Goal: Book appointment/travel/reservation

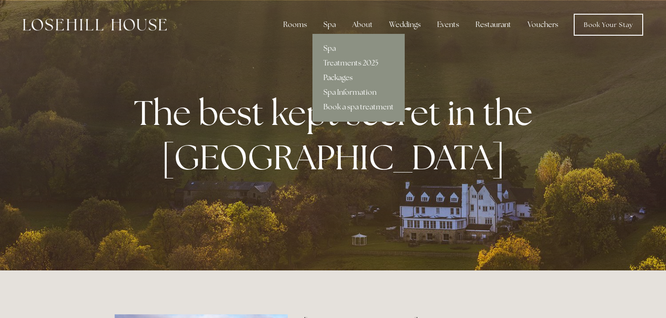
click at [345, 78] on link "Packages" at bounding box center [359, 77] width 92 height 15
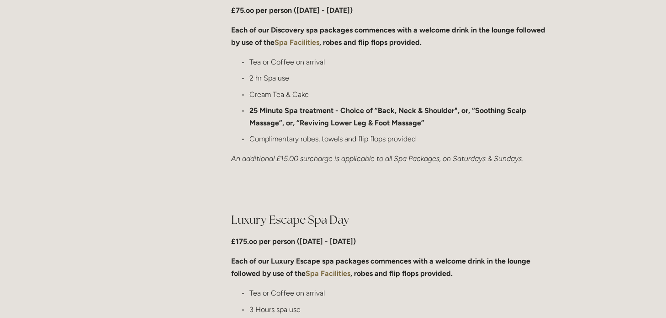
scroll to position [731, 0]
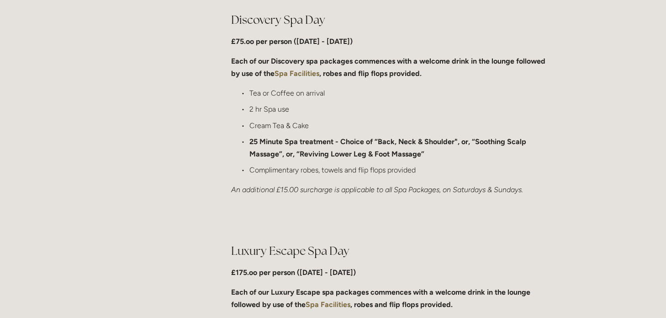
click at [368, 129] on p "Cream Tea & Cake" at bounding box center [401, 125] width 302 height 12
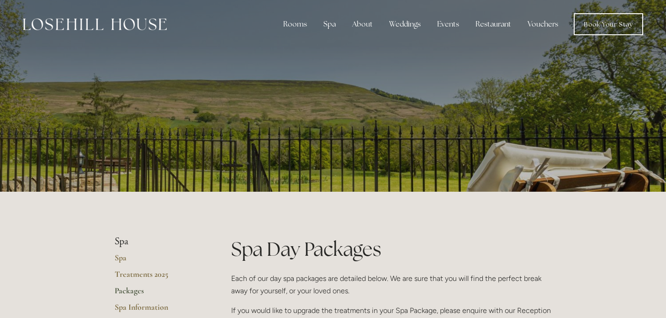
scroll to position [0, 0]
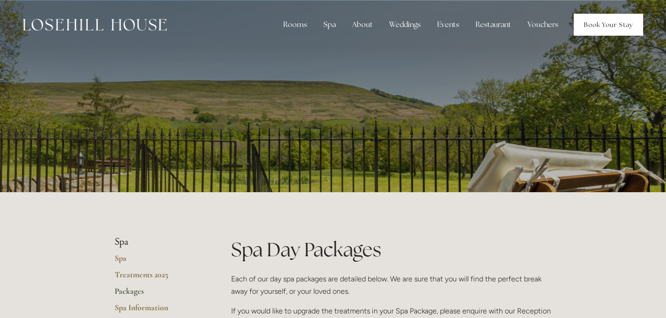
click at [613, 21] on link "Book Your Stay" at bounding box center [608, 25] width 69 height 22
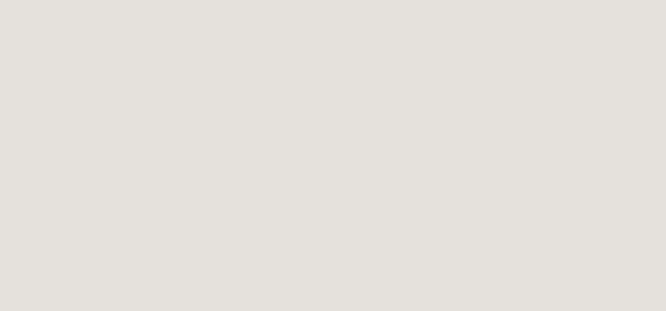
scroll to position [50, 0]
